Goal: Entertainment & Leisure: Browse casually

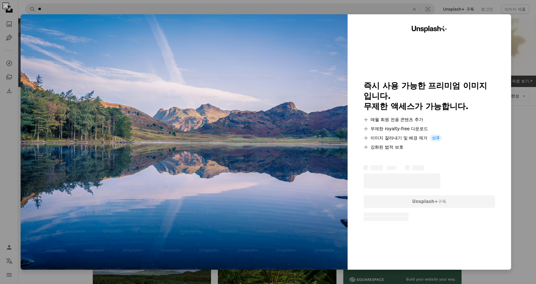
scroll to position [344, 0]
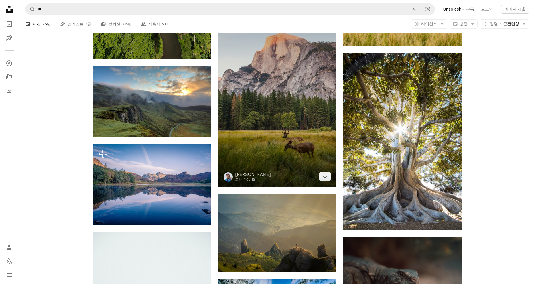
click at [280, 145] on img at bounding box center [277, 88] width 118 height 195
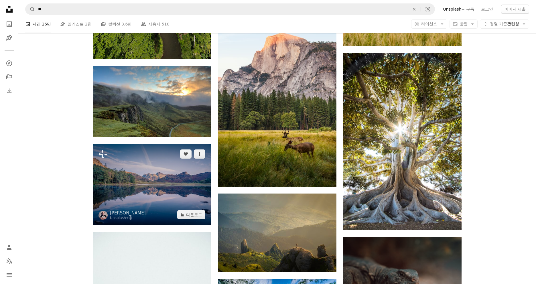
click at [160, 177] on img at bounding box center [152, 184] width 118 height 81
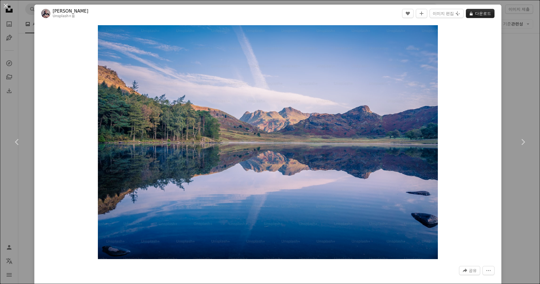
click at [479, 14] on button "A lock 다운로드" at bounding box center [480, 13] width 29 height 9
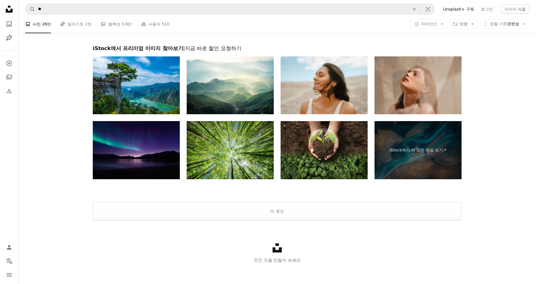
scroll to position [1232, 0]
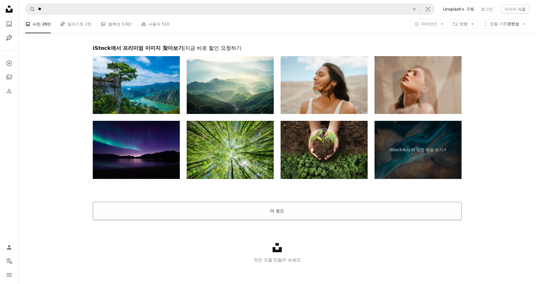
click at [276, 211] on button "더 로드" at bounding box center [277, 211] width 369 height 18
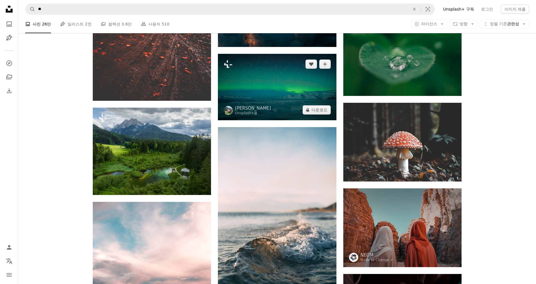
scroll to position [1547, 0]
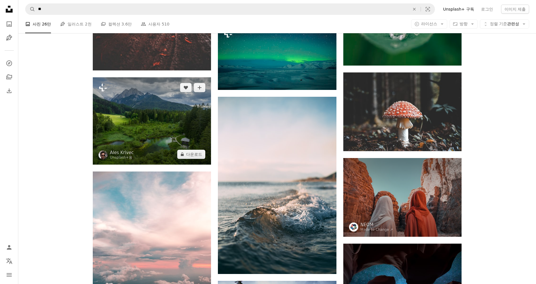
click at [157, 133] on img at bounding box center [152, 120] width 118 height 87
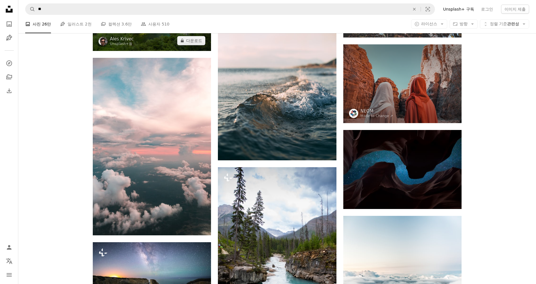
scroll to position [1661, 0]
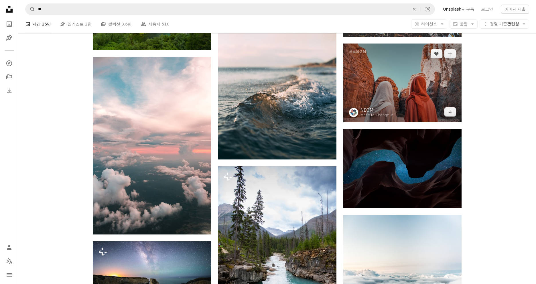
click at [403, 94] on img at bounding box center [402, 83] width 118 height 79
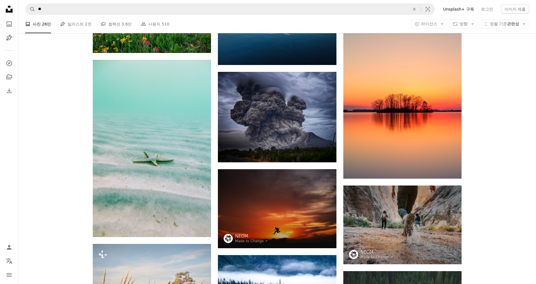
scroll to position [2721, 0]
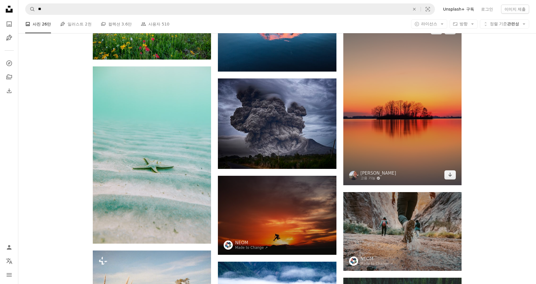
click at [398, 111] on img at bounding box center [402, 102] width 118 height 166
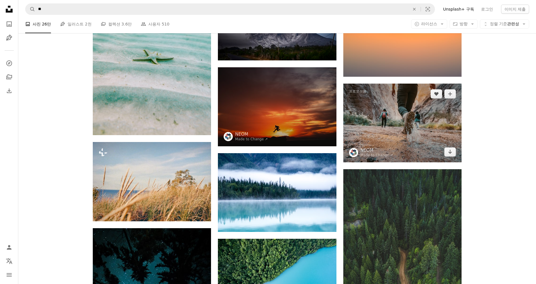
scroll to position [2864, 0]
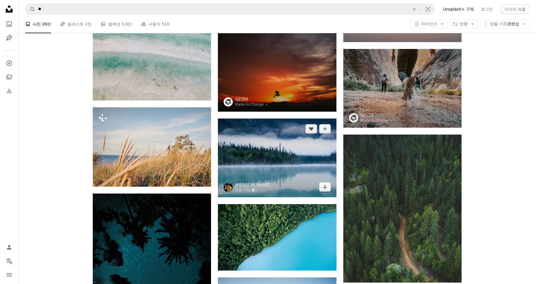
click at [288, 152] on img at bounding box center [277, 158] width 118 height 79
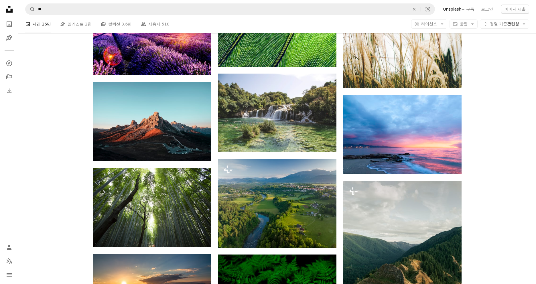
scroll to position [3523, 0]
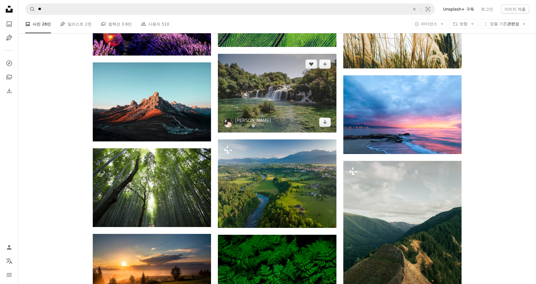
click at [280, 110] on img at bounding box center [277, 93] width 118 height 79
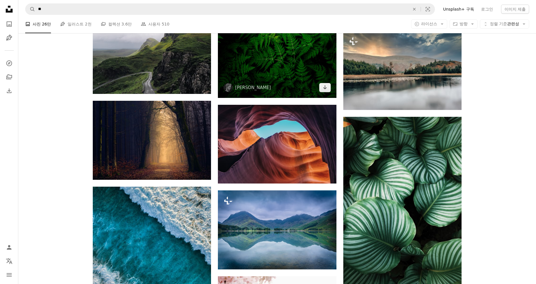
scroll to position [3838, 0]
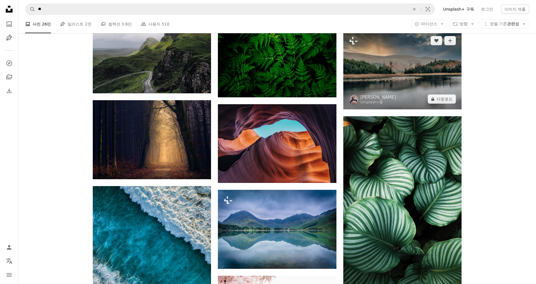
click at [396, 96] on img at bounding box center [402, 69] width 118 height 79
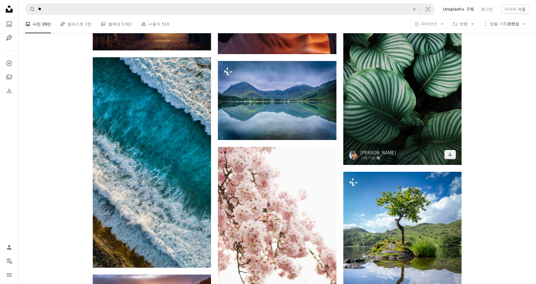
scroll to position [3981, 0]
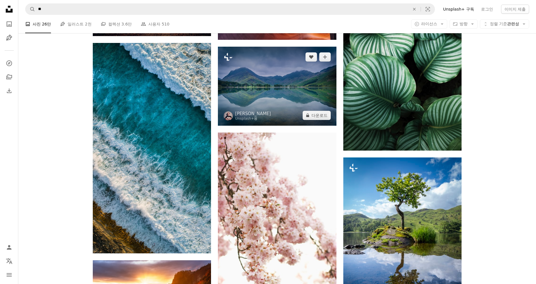
click at [311, 110] on img at bounding box center [277, 86] width 118 height 79
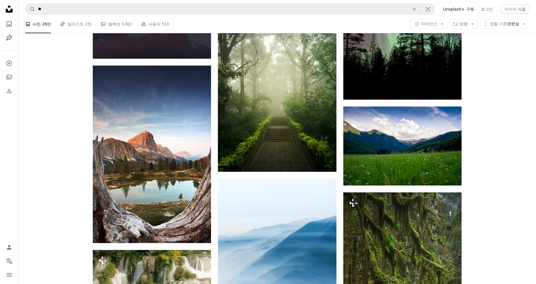
scroll to position [5786, 0]
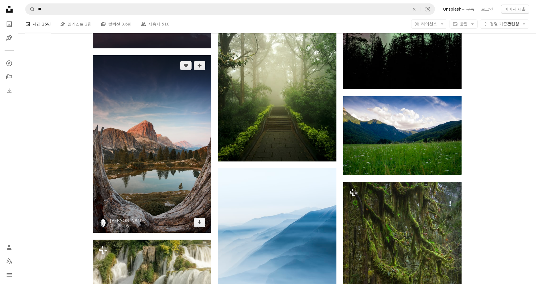
click at [156, 118] on img at bounding box center [152, 144] width 118 height 178
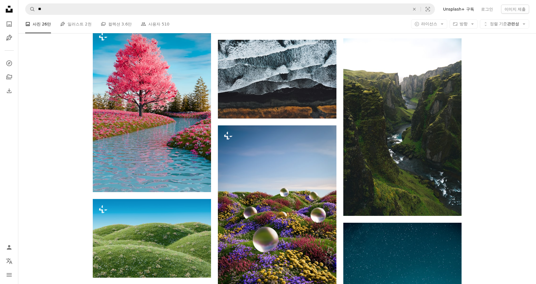
scroll to position [6960, 0]
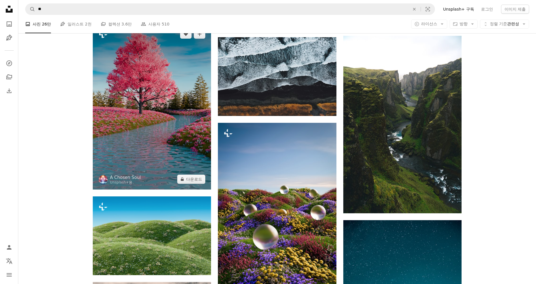
click at [156, 117] on img at bounding box center [152, 107] width 118 height 166
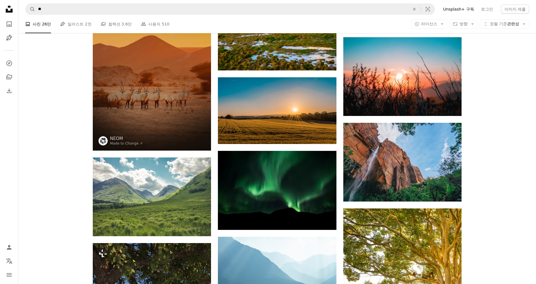
scroll to position [7619, 0]
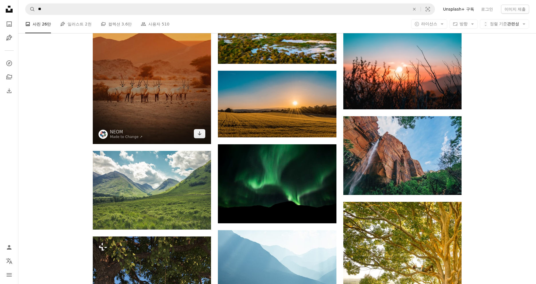
click at [164, 116] on img at bounding box center [152, 55] width 118 height 178
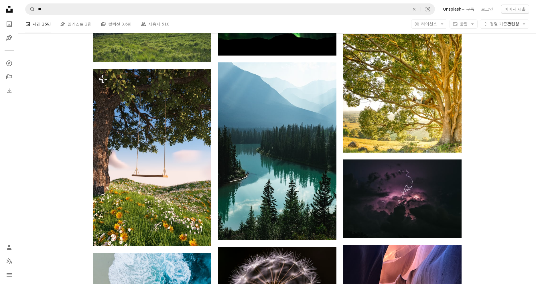
scroll to position [7791, 0]
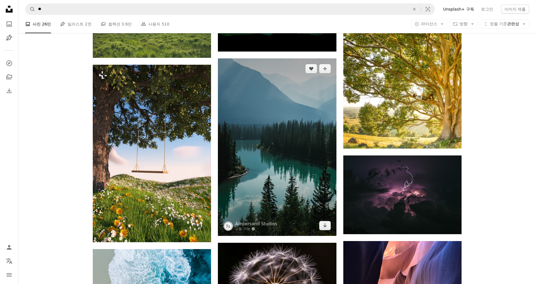
click at [276, 145] on img at bounding box center [277, 147] width 118 height 178
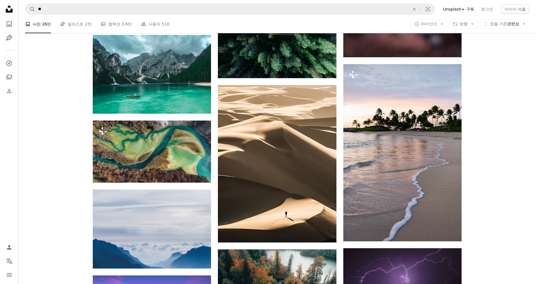
scroll to position [8421, 0]
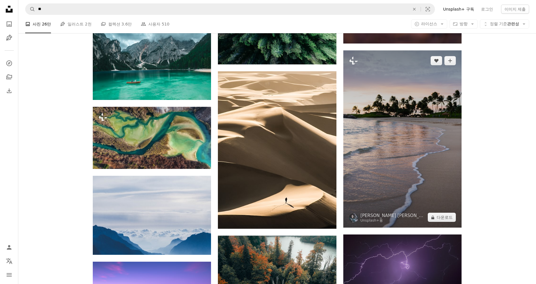
click at [402, 143] on img at bounding box center [402, 138] width 118 height 177
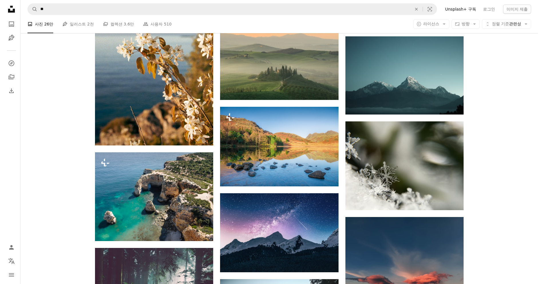
scroll to position [8851, 0]
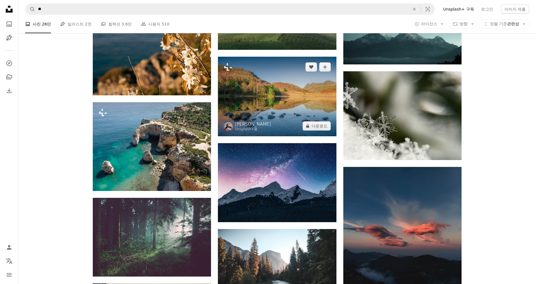
click at [299, 122] on img at bounding box center [277, 97] width 118 height 80
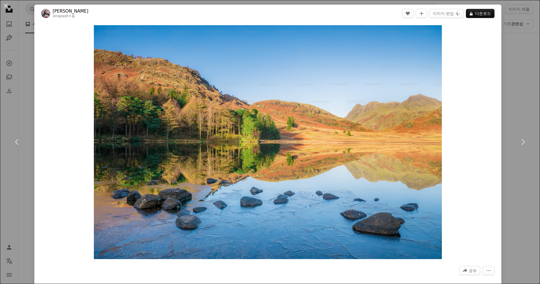
click at [249, 109] on img "이 이미지 확대" at bounding box center [268, 142] width 348 height 234
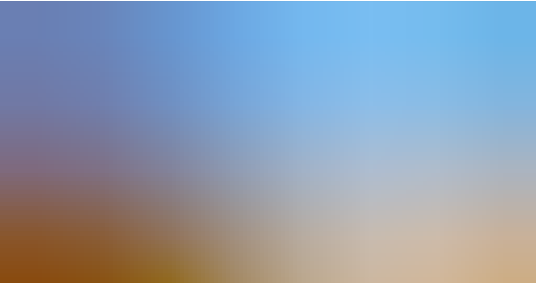
scroll to position [37, 0]
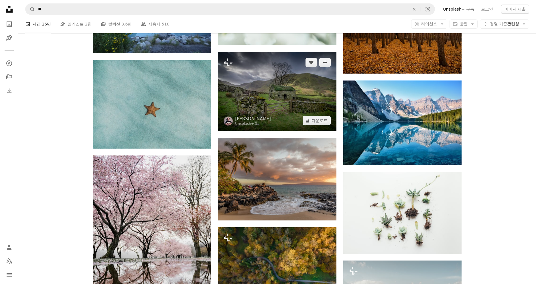
scroll to position [9509, 0]
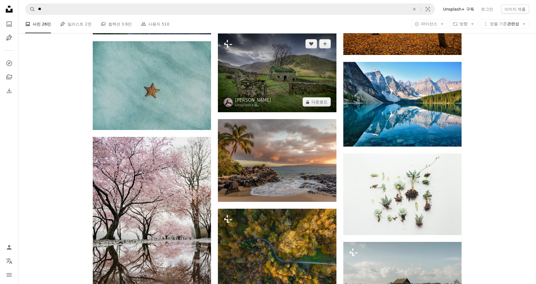
click at [266, 86] on img at bounding box center [277, 73] width 118 height 79
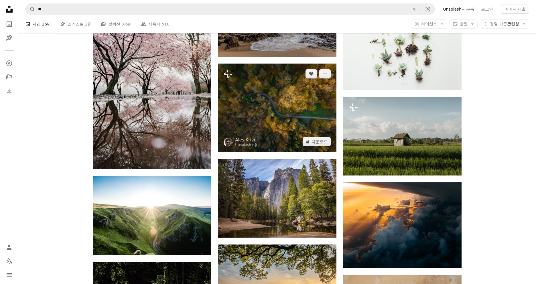
scroll to position [9681, 0]
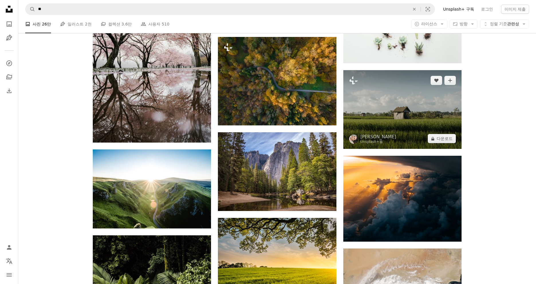
click at [401, 117] on img at bounding box center [402, 109] width 118 height 79
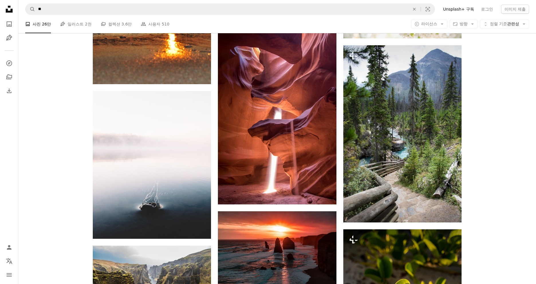
scroll to position [11772, 0]
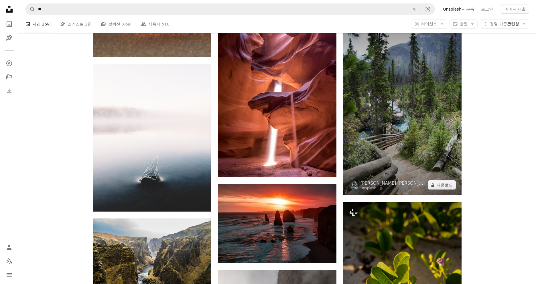
click at [389, 139] on img at bounding box center [402, 106] width 118 height 177
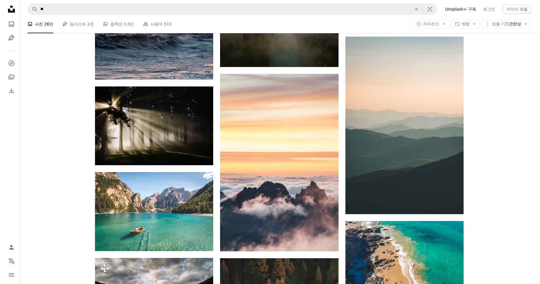
scroll to position [13577, 0]
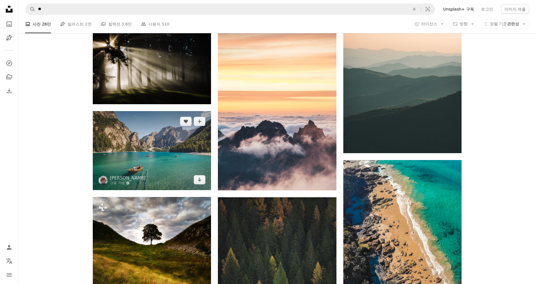
click at [171, 158] on img at bounding box center [152, 150] width 118 height 79
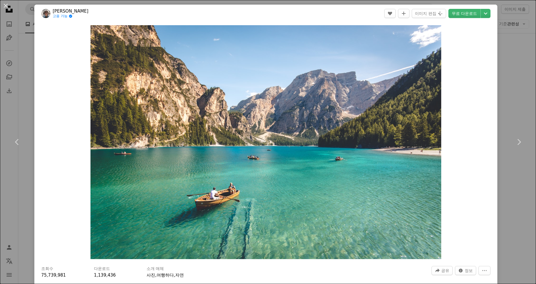
click at [153, 156] on img "이 이미지 확대" at bounding box center [266, 142] width 351 height 234
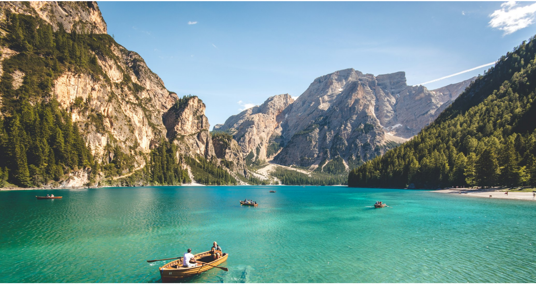
scroll to position [35, 0]
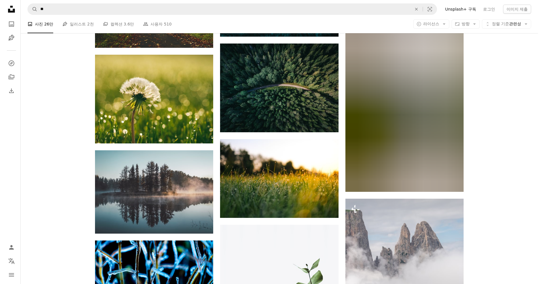
scroll to position [14665, 0]
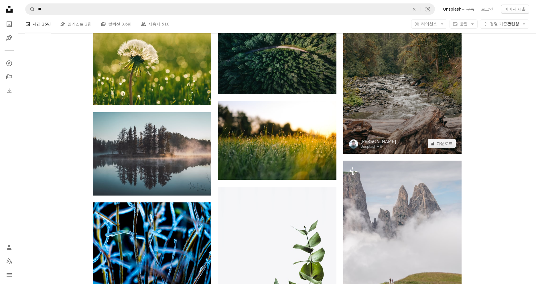
click at [406, 94] on img at bounding box center [402, 65] width 118 height 178
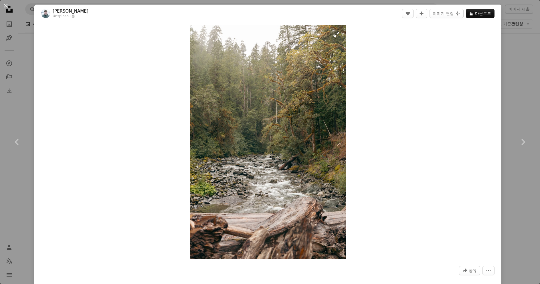
click at [258, 117] on img "이 이미지 확대" at bounding box center [268, 142] width 156 height 234
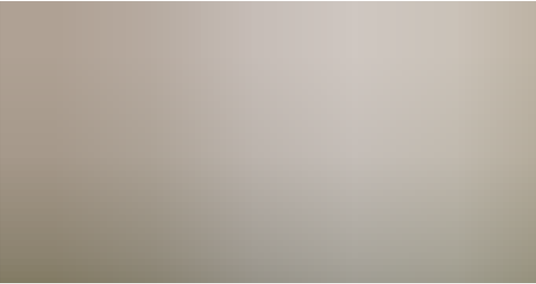
scroll to position [257, 0]
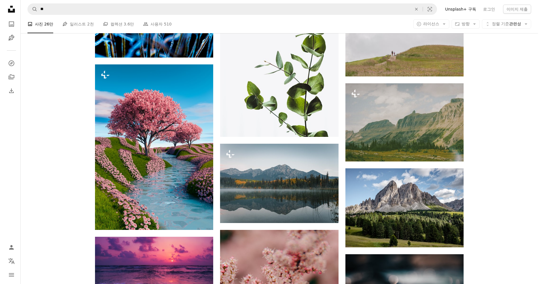
scroll to position [14923, 0]
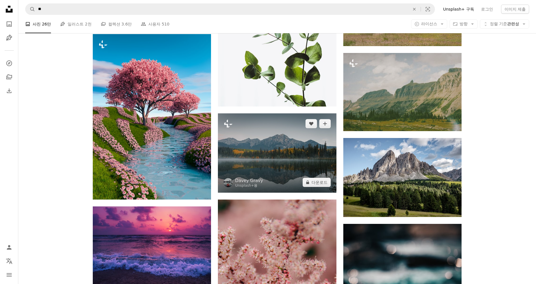
click at [278, 142] on img at bounding box center [277, 152] width 118 height 79
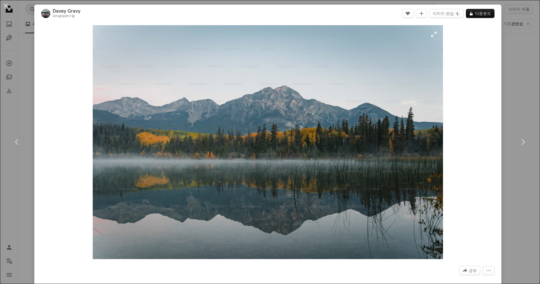
click at [278, 142] on img "이 이미지 확대" at bounding box center [268, 142] width 350 height 234
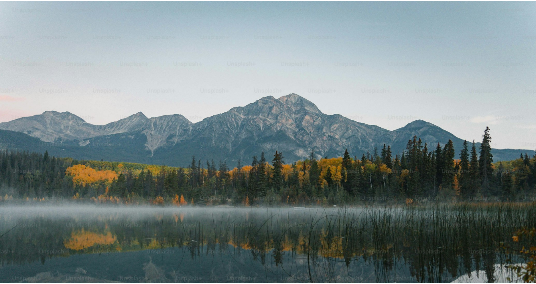
scroll to position [36, 0]
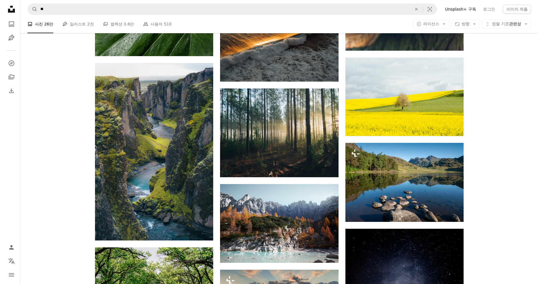
scroll to position [15925, 0]
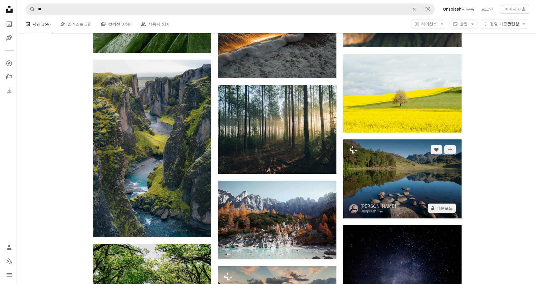
click at [403, 186] on img at bounding box center [402, 178] width 118 height 79
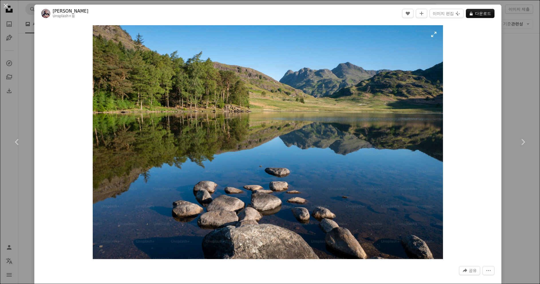
click at [351, 178] on img "이 이미지 확대" at bounding box center [268, 142] width 351 height 234
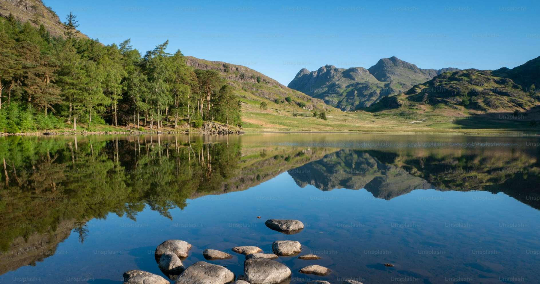
click at [317, 167] on img "이 이미지 축소" at bounding box center [270, 180] width 541 height 361
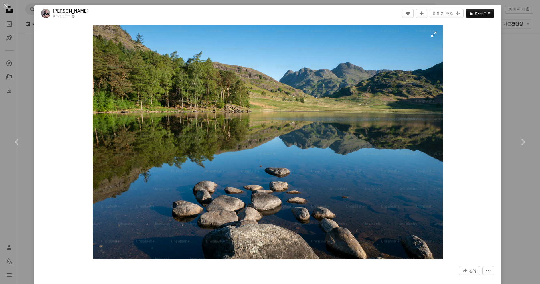
drag, startPoint x: 351, startPoint y: 178, endPoint x: 317, endPoint y: 167, distance: 36.2
click at [317, 167] on img "이 이미지 확대" at bounding box center [268, 142] width 351 height 234
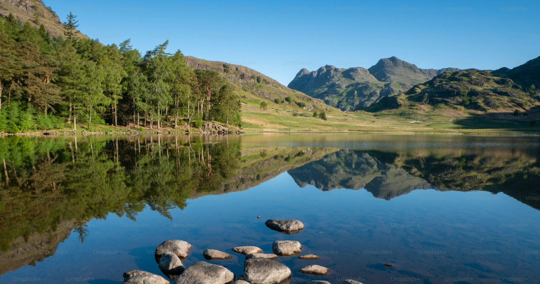
scroll to position [36, 0]
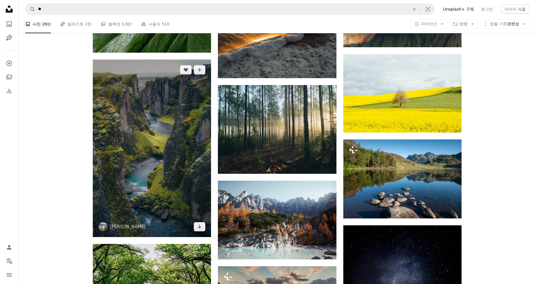
click at [155, 152] on img at bounding box center [152, 149] width 118 height 178
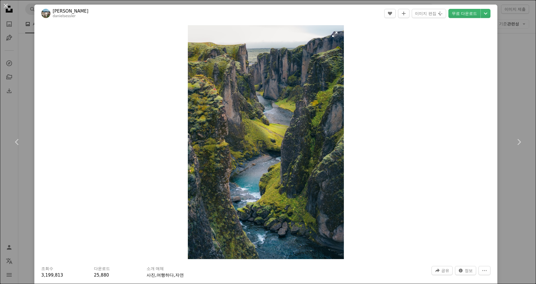
click at [295, 162] on img "이 이미지 확대" at bounding box center [266, 142] width 156 height 234
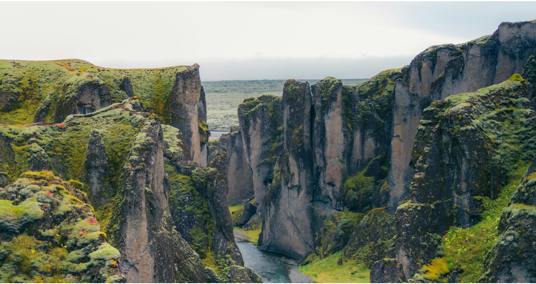
scroll to position [257, 0]
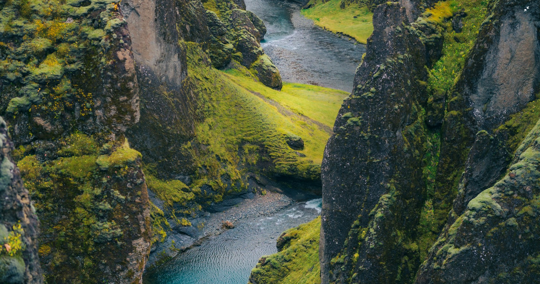
click at [522, 9] on img "이 이미지 축소" at bounding box center [270, 147] width 541 height 811
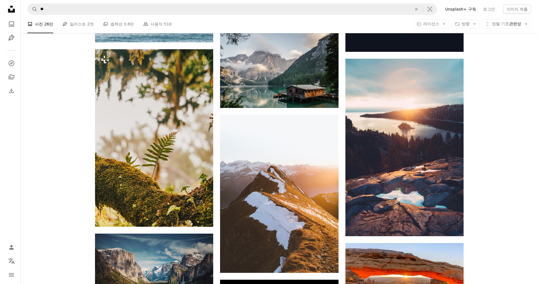
scroll to position [17730, 0]
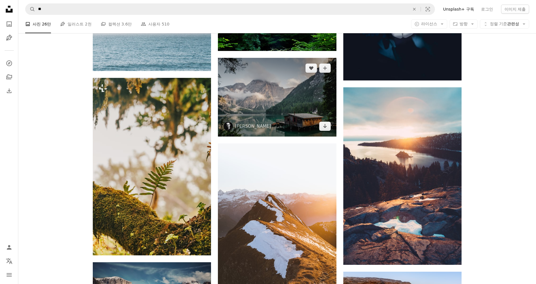
click at [280, 112] on img at bounding box center [277, 97] width 118 height 79
click at [275, 101] on img at bounding box center [277, 97] width 118 height 79
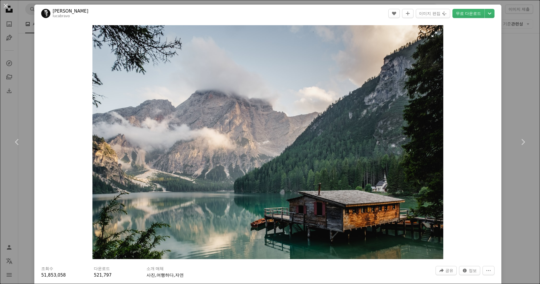
click at [275, 101] on img "이 이미지 확대" at bounding box center [268, 142] width 351 height 234
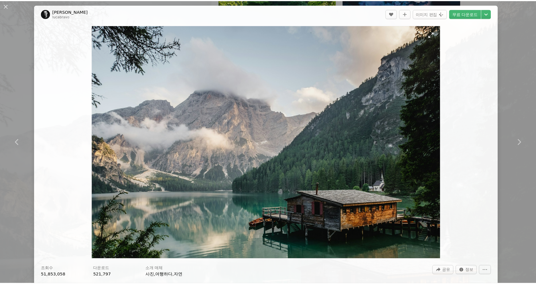
scroll to position [36, 0]
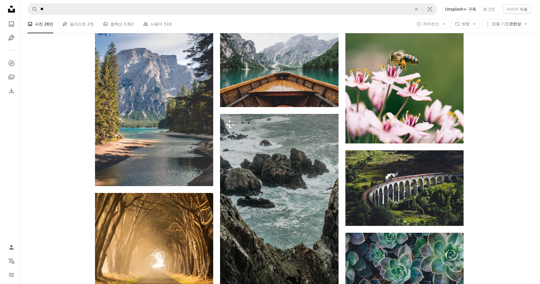
scroll to position [18503, 0]
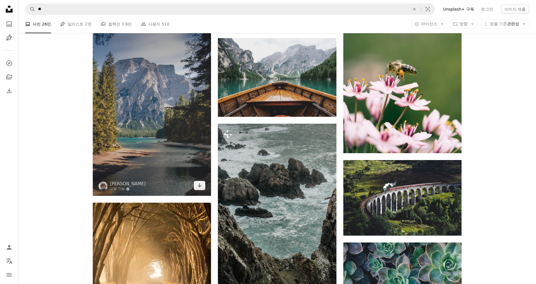
click at [162, 127] on img at bounding box center [152, 107] width 118 height 178
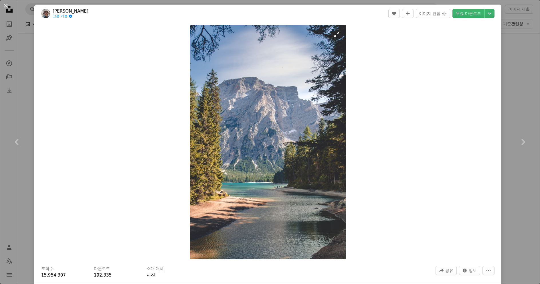
click at [247, 130] on img "이 이미지 확대" at bounding box center [268, 142] width 156 height 234
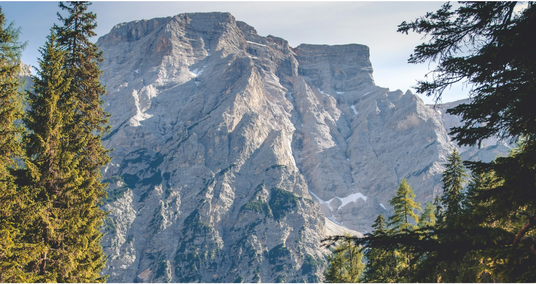
scroll to position [200, 0]
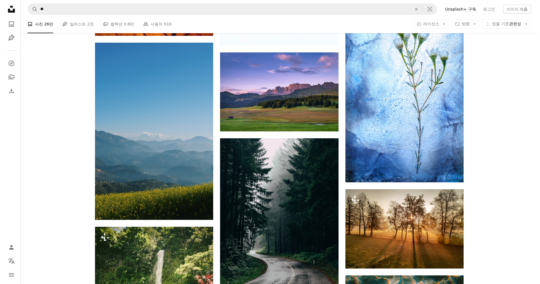
scroll to position [21711, 0]
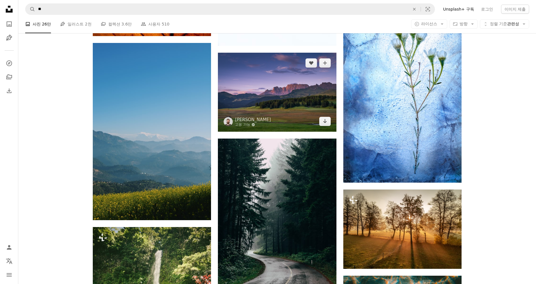
click at [274, 103] on img at bounding box center [277, 92] width 118 height 79
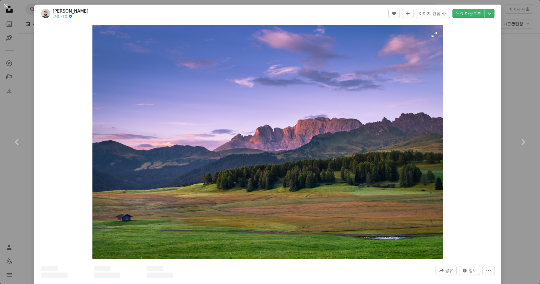
click at [282, 107] on img "이 이미지 확대" at bounding box center [268, 142] width 351 height 234
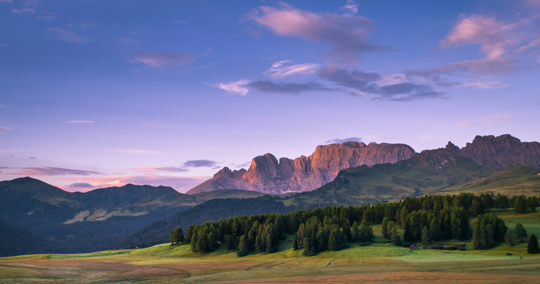
scroll to position [36, 0]
